Goal: Task Accomplishment & Management: Complete application form

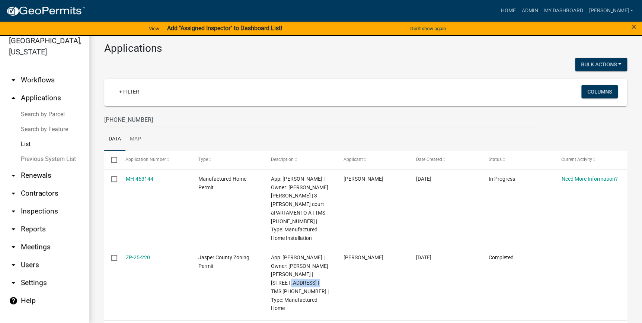
scroll to position [31, 0]
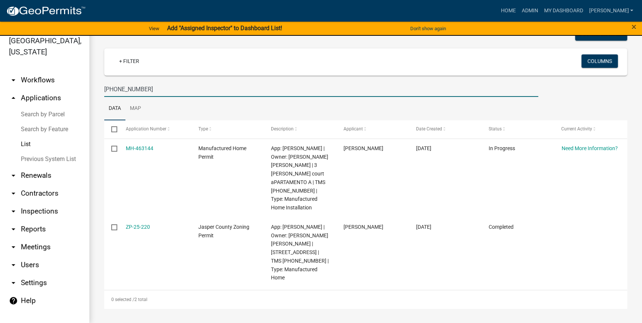
drag, startPoint x: 159, startPoint y: 91, endPoint x: 98, endPoint y: 89, distance: 61.1
click at [98, 89] on div "Applications Bulk Actions Void + Filter Columns [PHONE_NUMBER] Data Map Select …" at bounding box center [365, 160] width 553 height 327
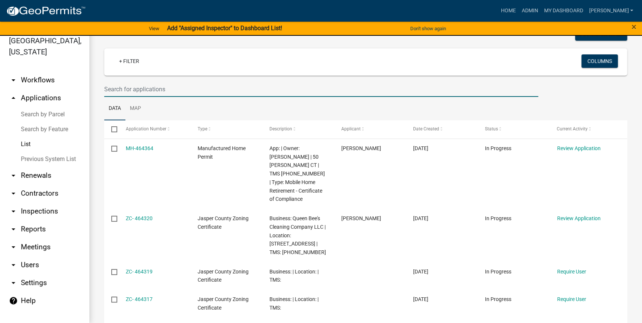
scroll to position [64, 0]
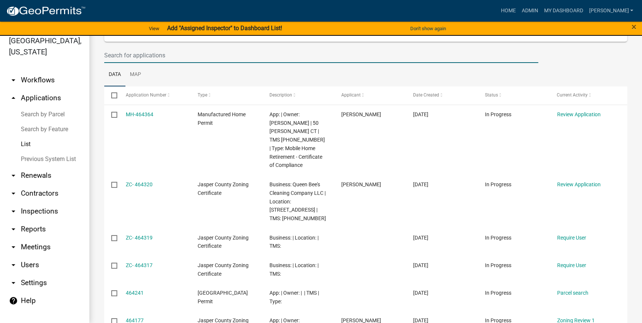
click at [134, 53] on input "text" at bounding box center [321, 55] width 434 height 15
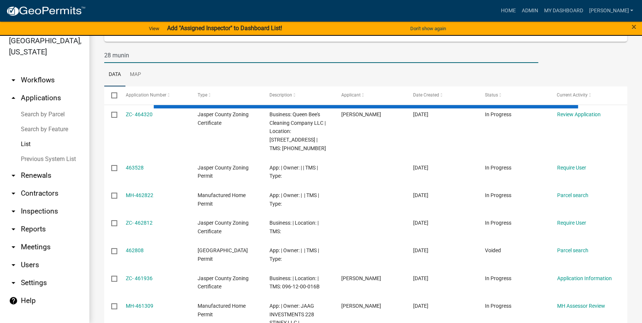
click at [108, 55] on input "28 munin" at bounding box center [321, 55] width 434 height 15
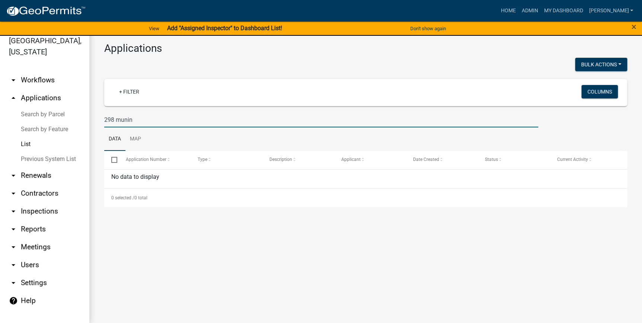
scroll to position [0, 0]
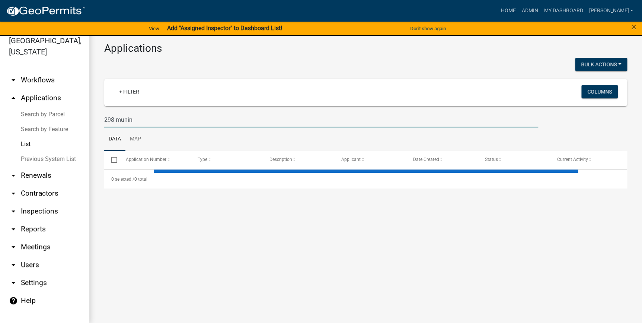
drag, startPoint x: 126, startPoint y: 120, endPoint x: 147, endPoint y: 114, distance: 21.3
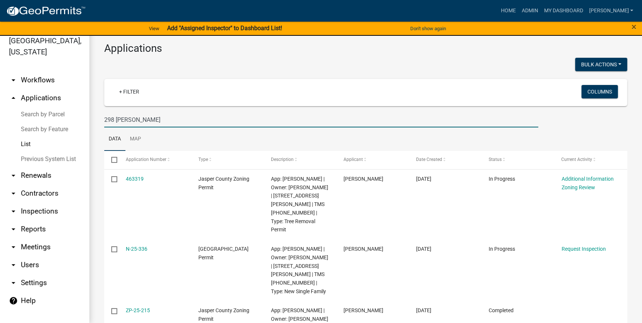
scroll to position [34, 0]
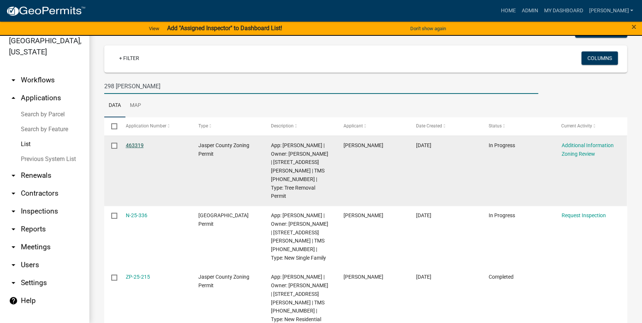
type input "298 [PERSON_NAME]"
click at [136, 144] on link "463319" at bounding box center [135, 145] width 18 height 6
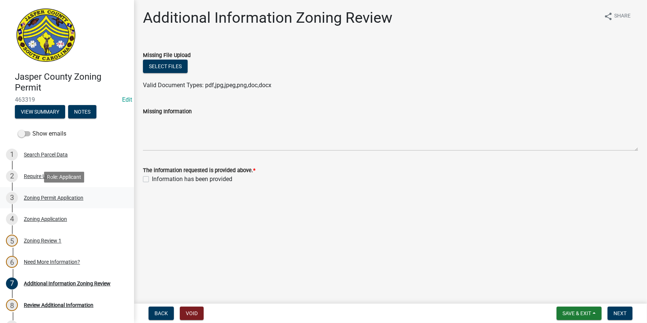
click at [42, 197] on div "Zoning Permit Application" at bounding box center [54, 197] width 60 height 5
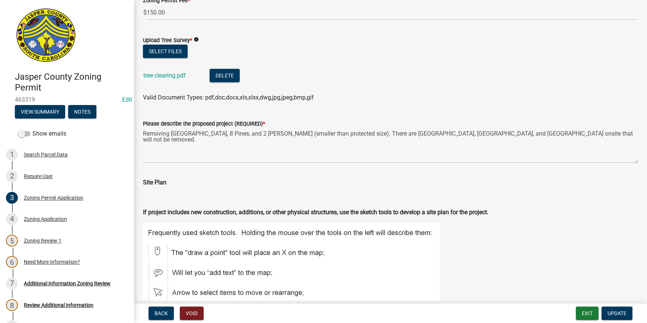
scroll to position [1049, 0]
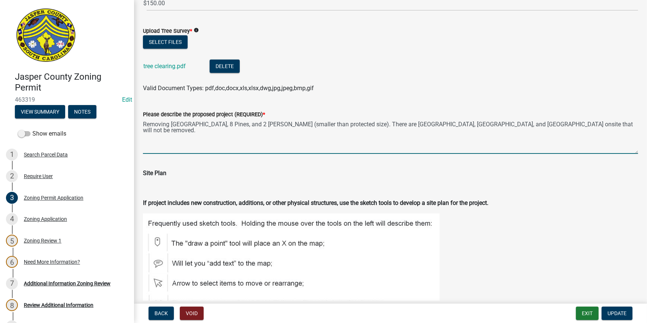
click at [232, 123] on textarea "Removing [GEOGRAPHIC_DATA], 8 Pines, and 2 [PERSON_NAME] (smaller than protecte…" at bounding box center [390, 136] width 495 height 35
drag, startPoint x: 311, startPoint y: 125, endPoint x: 386, endPoint y: 123, distance: 75.6
click at [386, 123] on textarea "Removing [GEOGRAPHIC_DATA], [GEOGRAPHIC_DATA], [GEOGRAPHIC_DATA][PERSON_NAME], …" at bounding box center [390, 136] width 495 height 35
drag, startPoint x: 267, startPoint y: 124, endPoint x: 272, endPoint y: 125, distance: 4.5
click at [268, 125] on textarea "Removing [GEOGRAPHIC_DATA], [GEOGRAPHIC_DATA], 2 [PERSON_NAME], and 1 [GEOGRAPH…" at bounding box center [390, 136] width 495 height 35
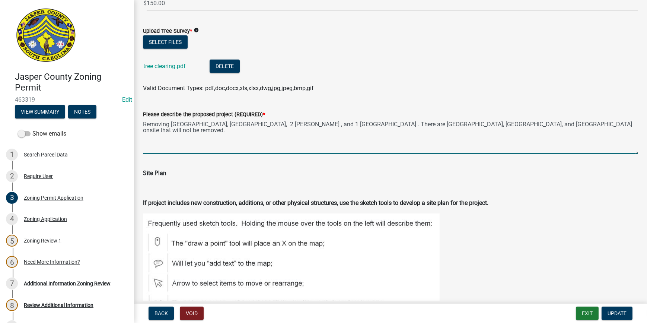
paste textarea "(smaller than protected size)"
drag, startPoint x: 391, startPoint y: 122, endPoint x: 588, endPoint y: 112, distance: 197.2
click at [588, 112] on form "Please describe the proposed project (REQUIRED) * Removing [GEOGRAPHIC_DATA], […" at bounding box center [390, 132] width 495 height 44
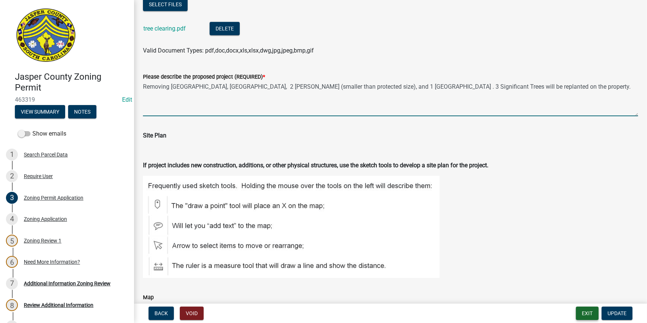
scroll to position [1117, 0]
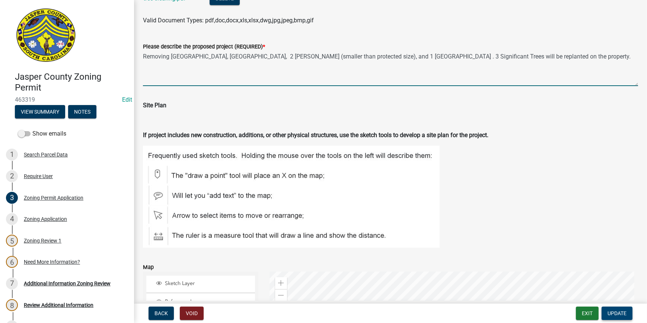
type textarea "Removing [GEOGRAPHIC_DATA], [GEOGRAPHIC_DATA], 2 [PERSON_NAME] (smaller than pr…"
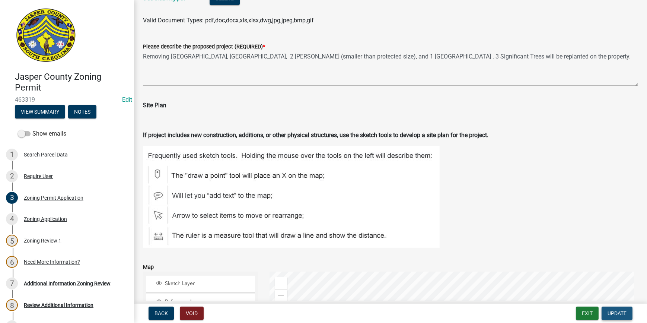
click at [611, 315] on span "Update" at bounding box center [617, 313] width 19 height 6
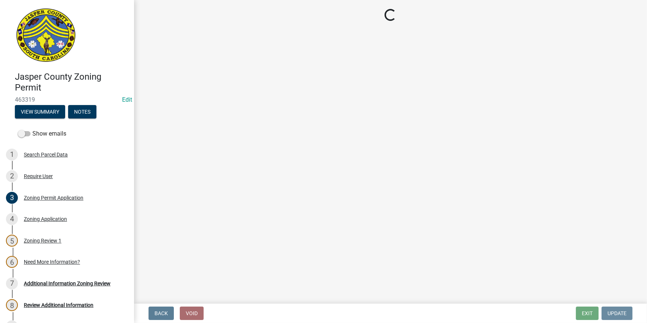
scroll to position [0, 0]
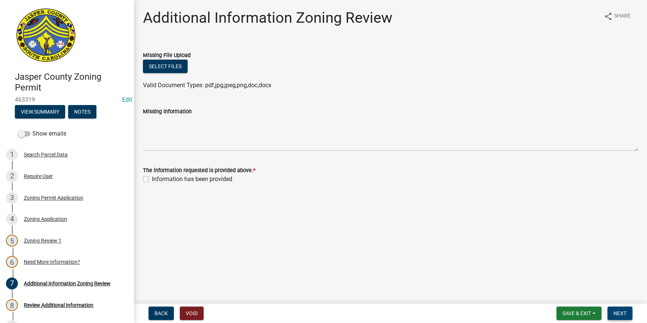
drag, startPoint x: 622, startPoint y: 309, endPoint x: 624, endPoint y: 296, distance: 13.5
click at [622, 309] on button "Next" at bounding box center [620, 312] width 25 height 13
click at [152, 179] on label "Information has been provided" at bounding box center [192, 179] width 80 height 9
click at [152, 179] on input "Information has been provided" at bounding box center [154, 177] width 5 height 5
checkbox input "true"
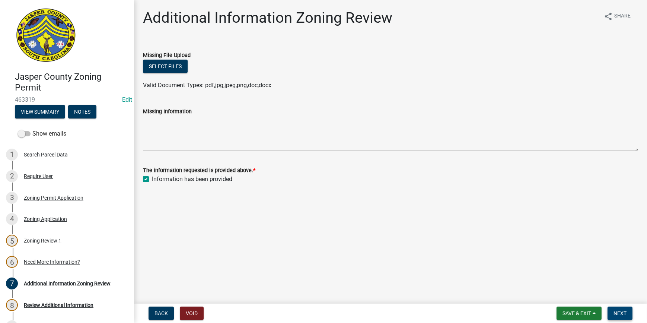
click at [627, 309] on button "Next" at bounding box center [620, 312] width 25 height 13
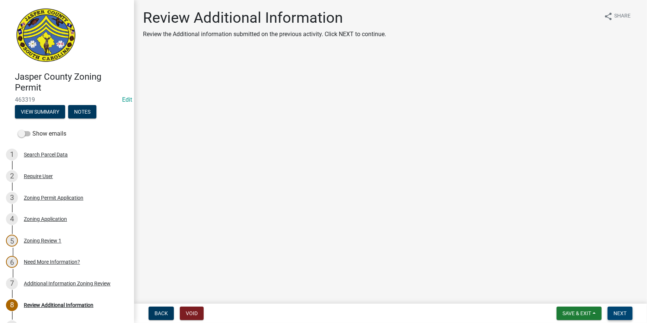
click at [618, 311] on span "Next" at bounding box center [620, 313] width 13 height 6
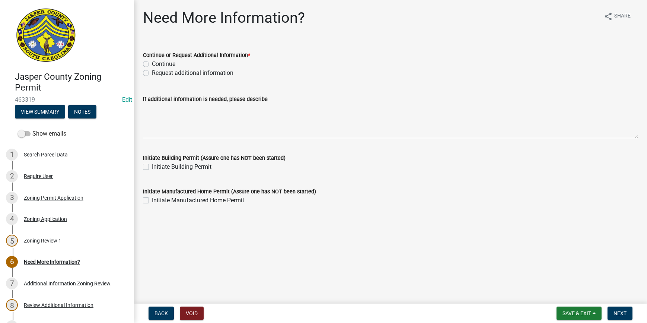
click at [152, 62] on label "Continue" at bounding box center [163, 64] width 23 height 9
click at [152, 62] on input "Continue" at bounding box center [154, 62] width 5 height 5
radio input "true"
click at [623, 310] on span "Next" at bounding box center [620, 313] width 13 height 6
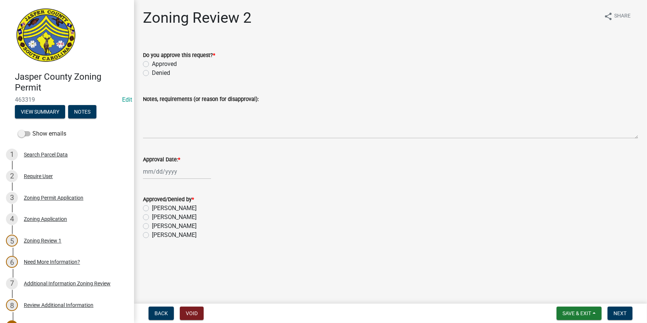
click at [152, 62] on label "Approved" at bounding box center [164, 64] width 25 height 9
click at [152, 62] on input "Approved" at bounding box center [154, 62] width 5 height 5
radio input "true"
click at [157, 174] on div at bounding box center [177, 171] width 68 height 15
select select "8"
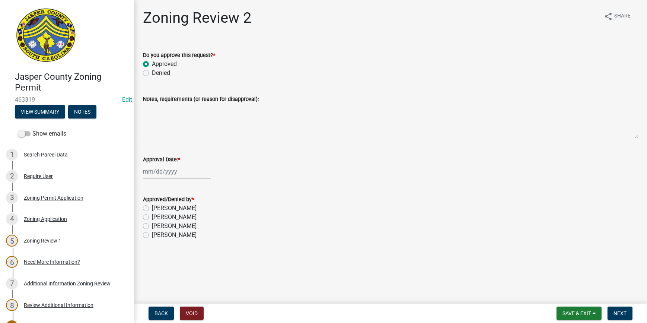
select select "2025"
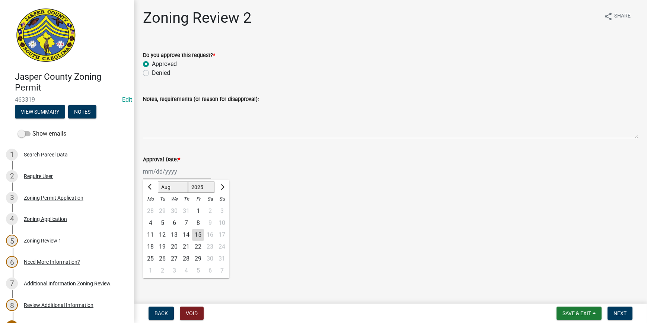
click at [198, 234] on div "15" at bounding box center [198, 235] width 12 height 12
type input "[DATE]"
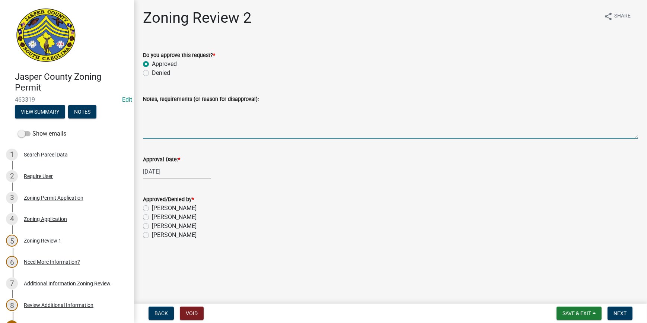
click at [172, 118] on textarea "Notes, requirements (or reason for disapproval):" at bounding box center [390, 121] width 495 height 35
type textarea "3 Significant Trees will be replanted on property."
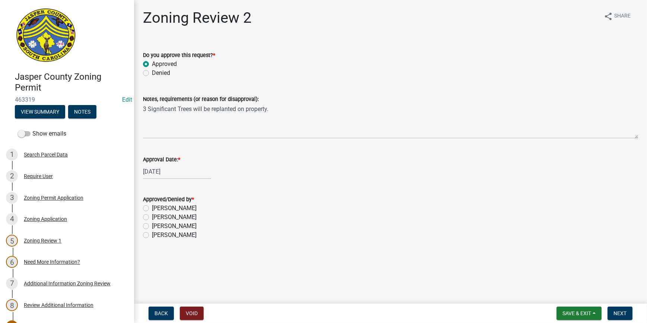
click at [152, 215] on label "[PERSON_NAME]" at bounding box center [174, 217] width 45 height 9
click at [152, 215] on input "[PERSON_NAME]" at bounding box center [154, 215] width 5 height 5
radio input "true"
click at [622, 314] on span "Next" at bounding box center [620, 313] width 13 height 6
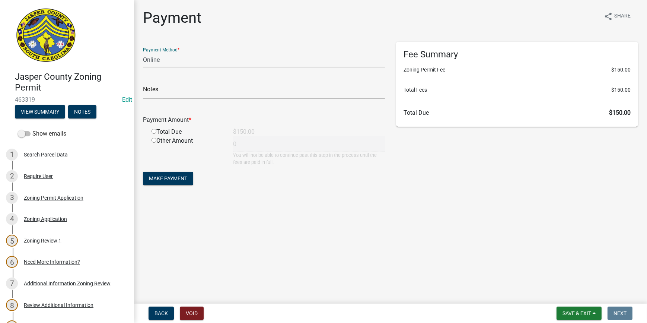
click at [164, 61] on select "Credit Card POS Check Cash Online" at bounding box center [264, 59] width 242 height 15
select select "2: 1"
click at [143, 52] on select "Credit Card POS Check Cash Online" at bounding box center [264, 59] width 242 height 15
click at [154, 131] on input "radio" at bounding box center [154, 131] width 5 height 5
radio input "true"
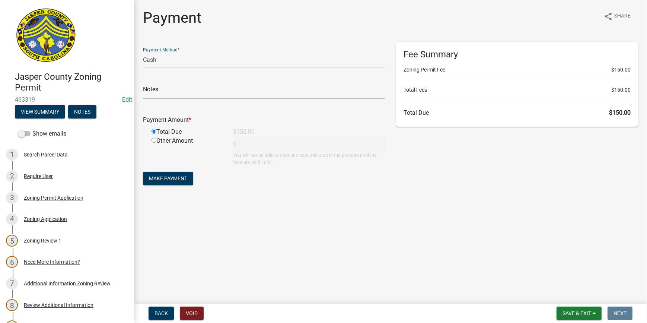
type input "150"
click at [169, 176] on span "Make Payment" at bounding box center [168, 178] width 38 height 6
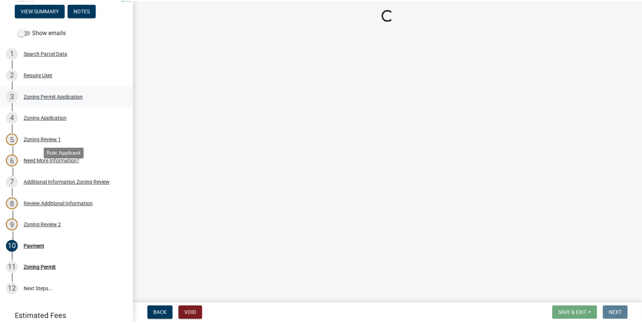
scroll to position [135, 0]
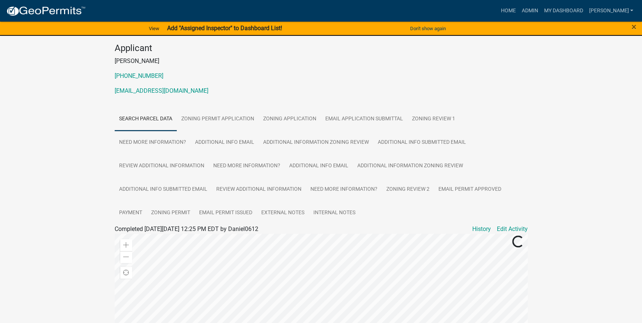
scroll to position [101, 0]
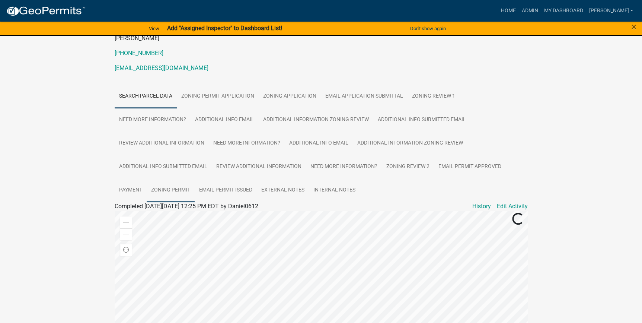
click at [167, 190] on link "Zoning Permit" at bounding box center [171, 190] width 48 height 24
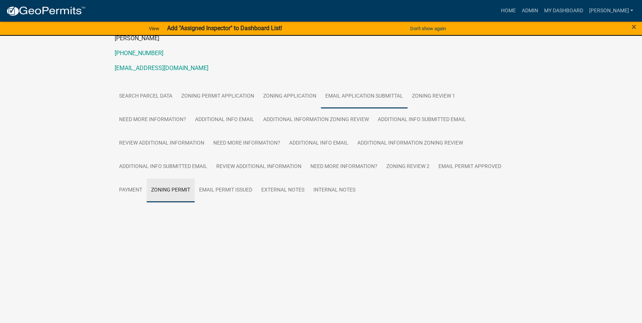
scroll to position [29, 0]
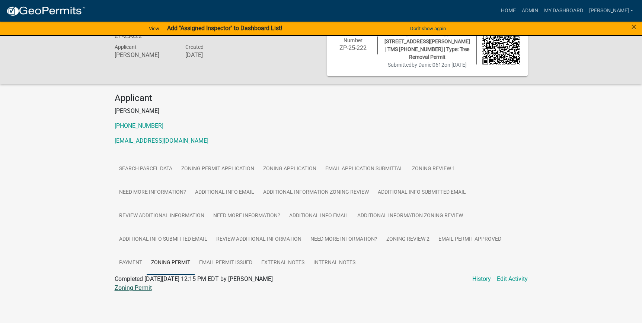
click at [131, 288] on link "Zoning Permit" at bounding box center [133, 287] width 37 height 7
click at [128, 262] on link "Payment" at bounding box center [131, 263] width 32 height 24
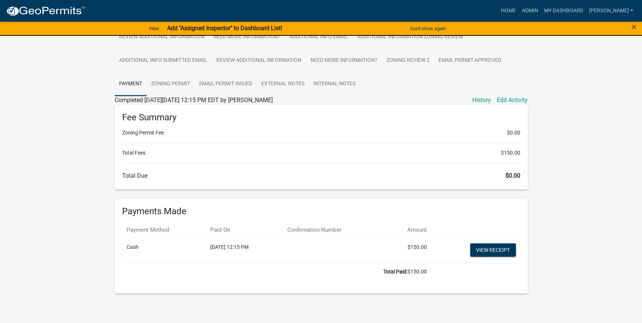
scroll to position [209, 0]
click at [497, 245] on link "View receipt" at bounding box center [493, 248] width 46 height 13
